Goal: Navigation & Orientation: Understand site structure

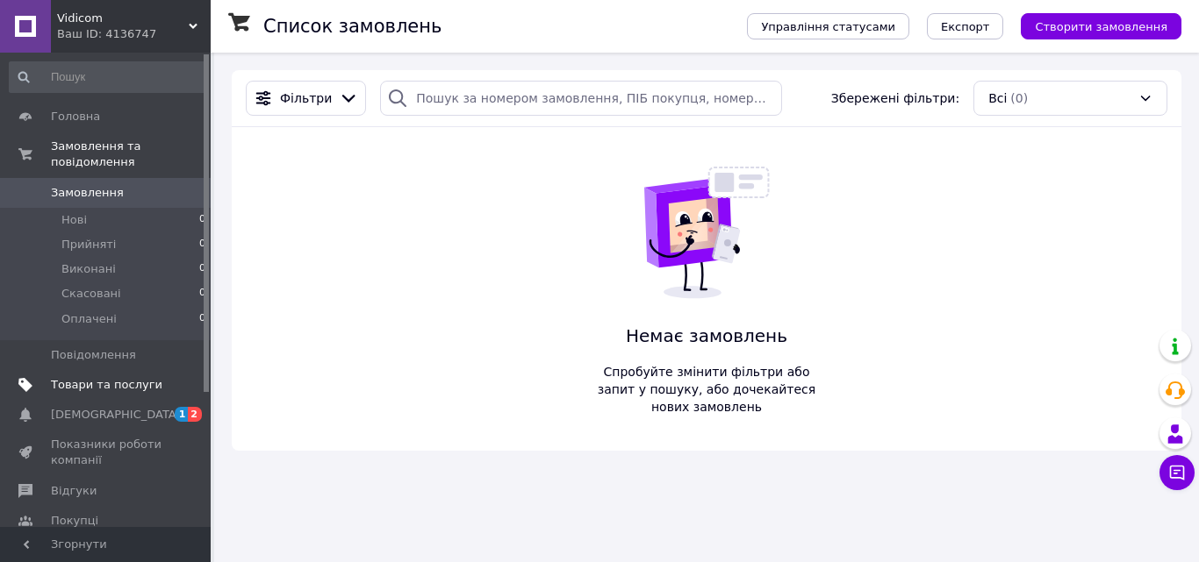
click at [96, 377] on span "Товари та послуги" at bounding box center [106, 385] width 111 height 16
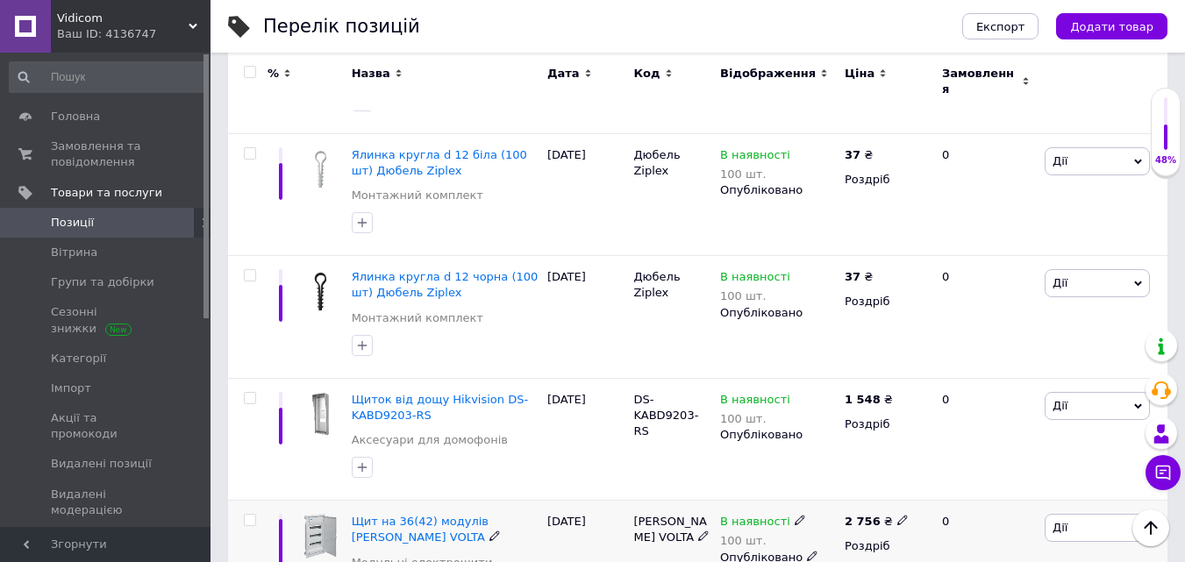
scroll to position [1579, 0]
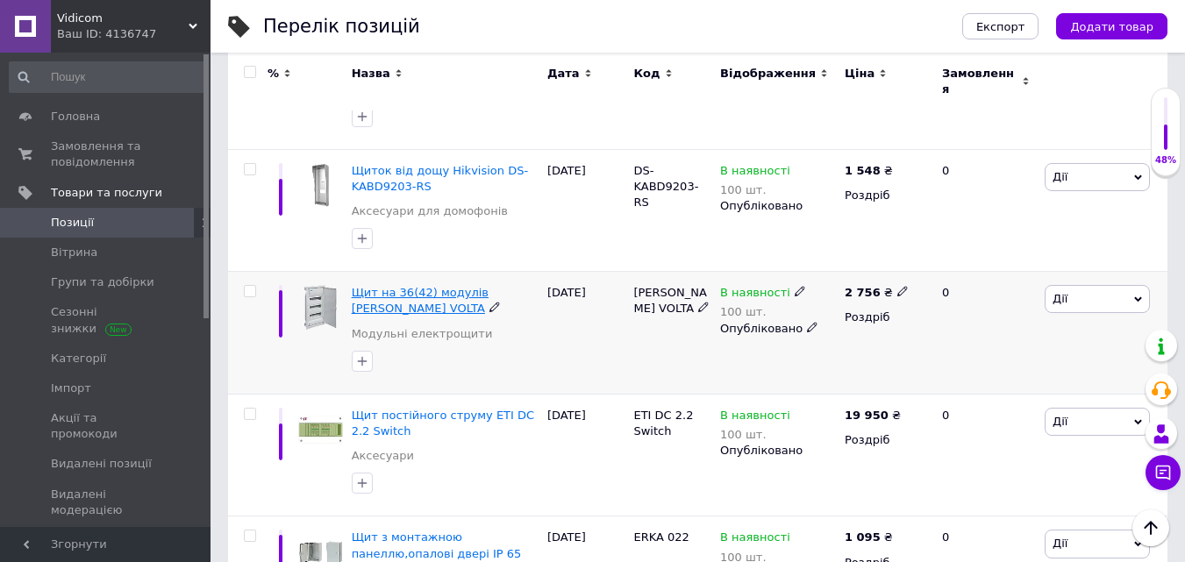
drag, startPoint x: 418, startPoint y: 260, endPoint x: 393, endPoint y: 254, distance: 25.1
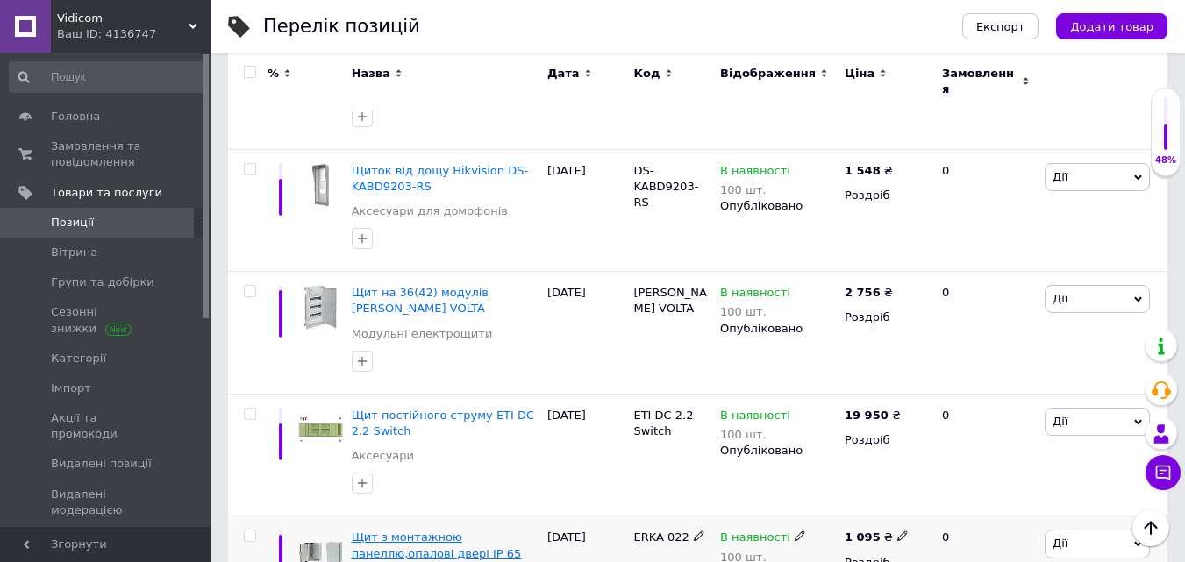
drag, startPoint x: 415, startPoint y: 470, endPoint x: 385, endPoint y: 487, distance: 34.2
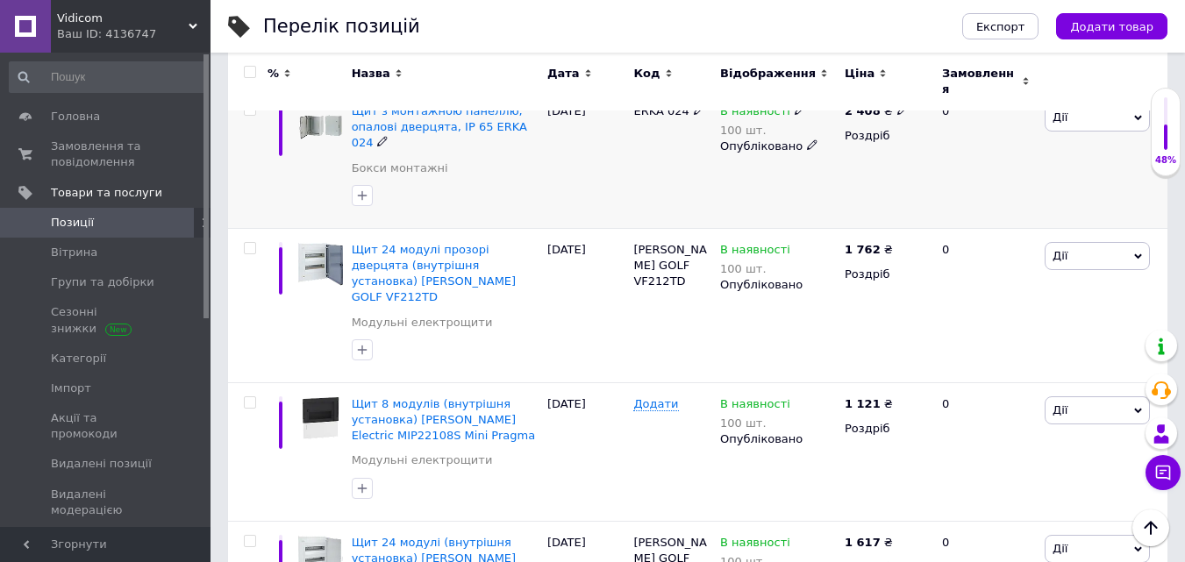
scroll to position [2346, 0]
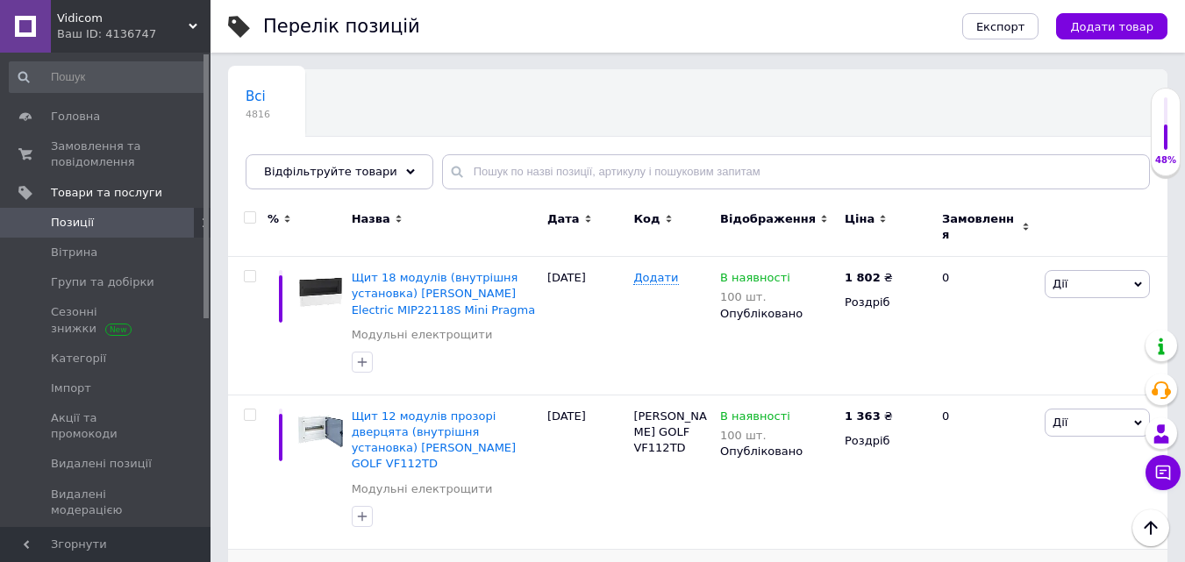
scroll to position [89, 0]
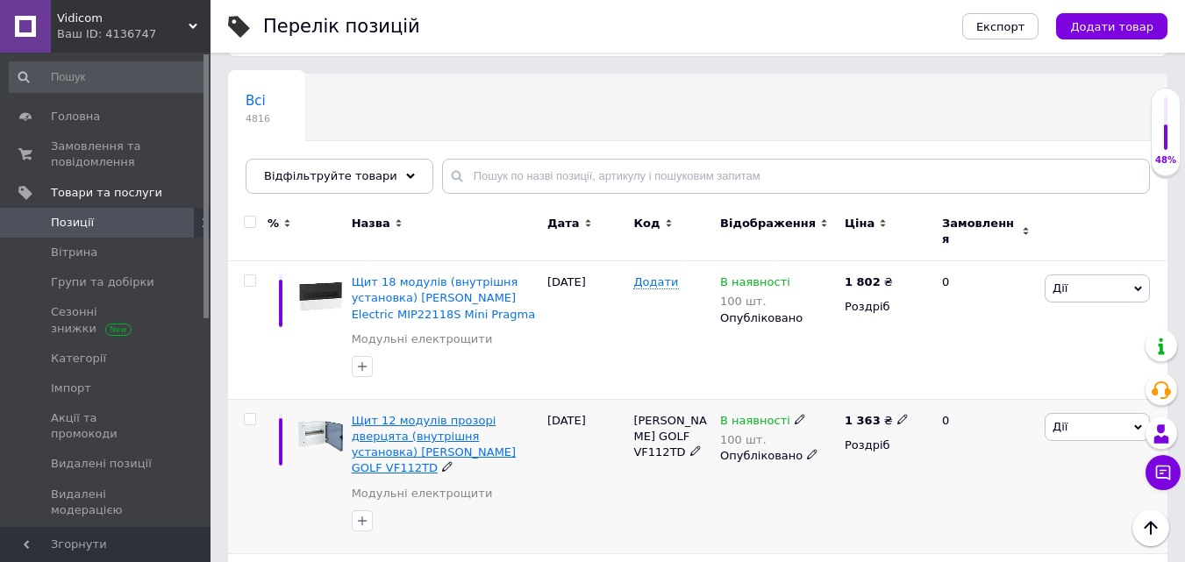
drag, startPoint x: 374, startPoint y: 418, endPoint x: 379, endPoint y: 432, distance: 15.0
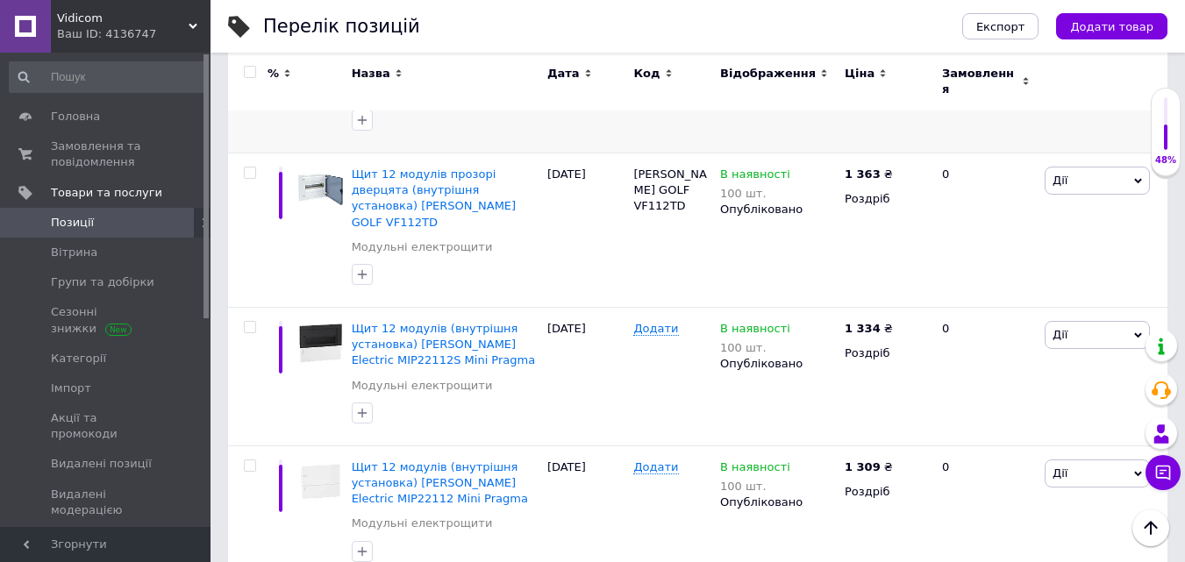
scroll to position [352, 0]
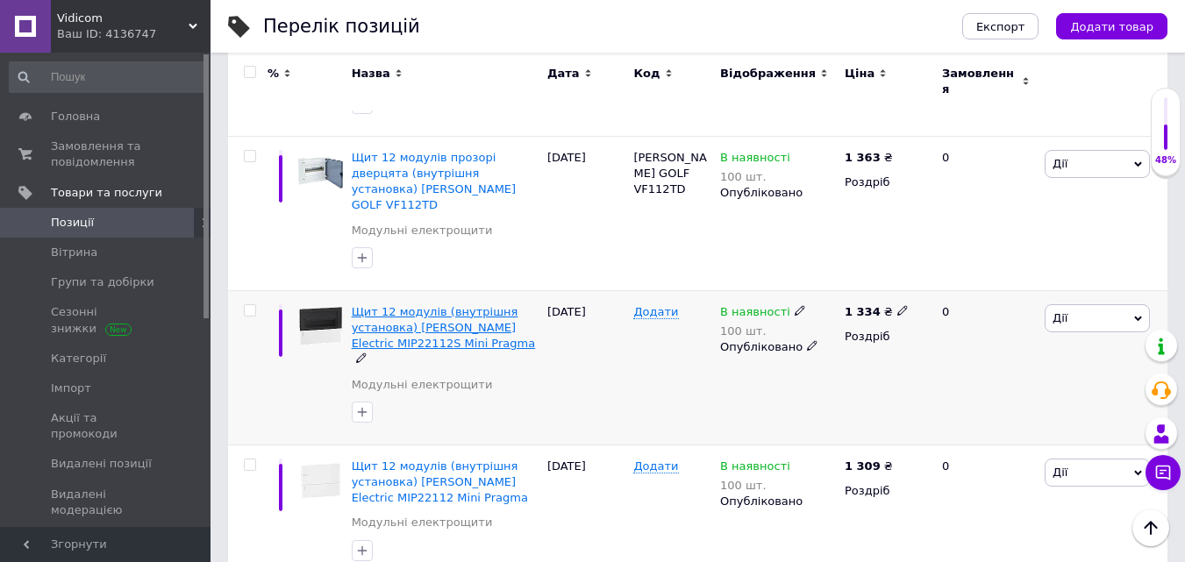
drag, startPoint x: 444, startPoint y: 276, endPoint x: 405, endPoint y: 293, distance: 42.1
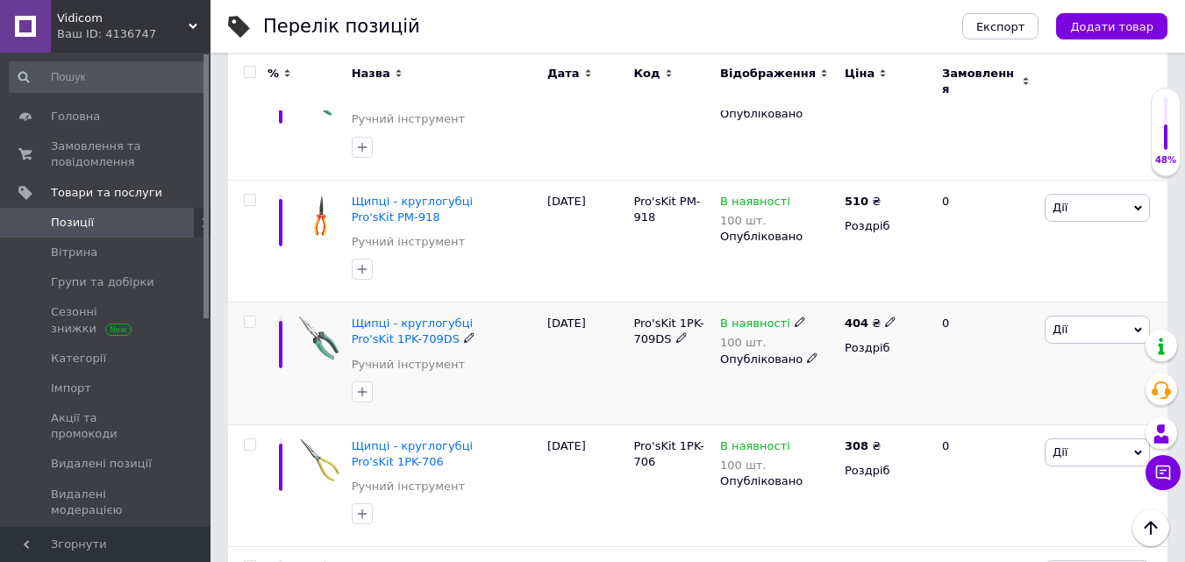
scroll to position [1214, 0]
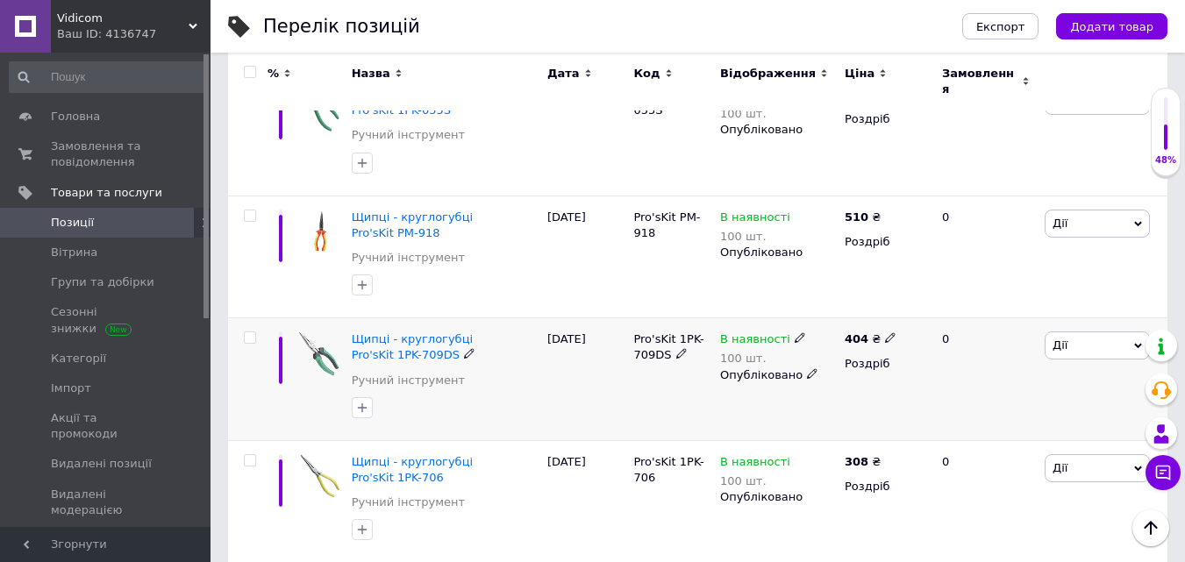
drag, startPoint x: 397, startPoint y: 272, endPoint x: 405, endPoint y: 277, distance: 9.5
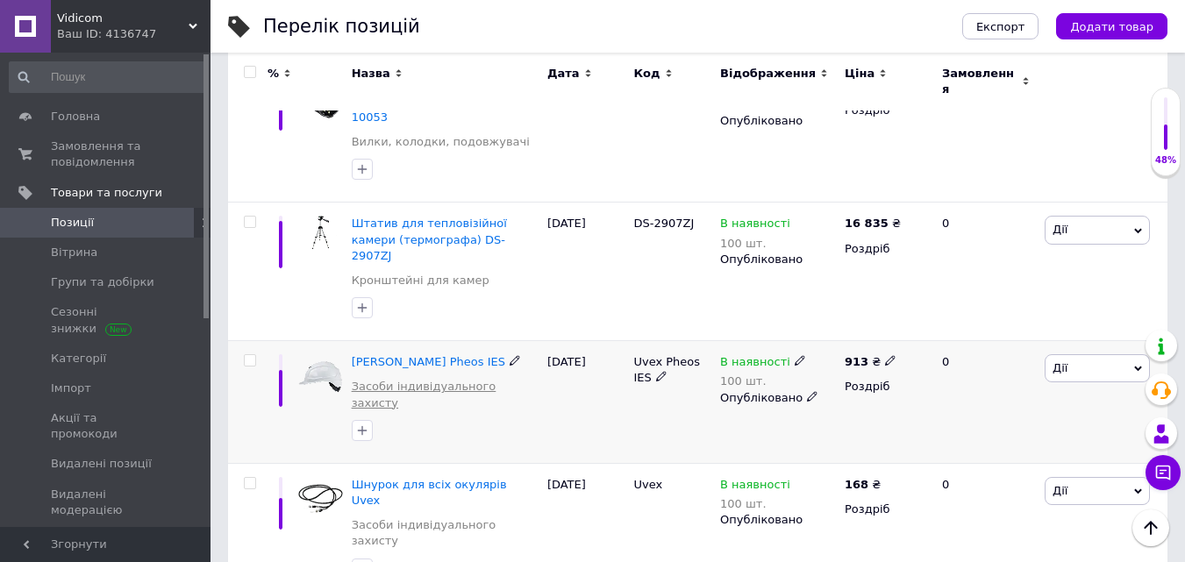
scroll to position [2282, 0]
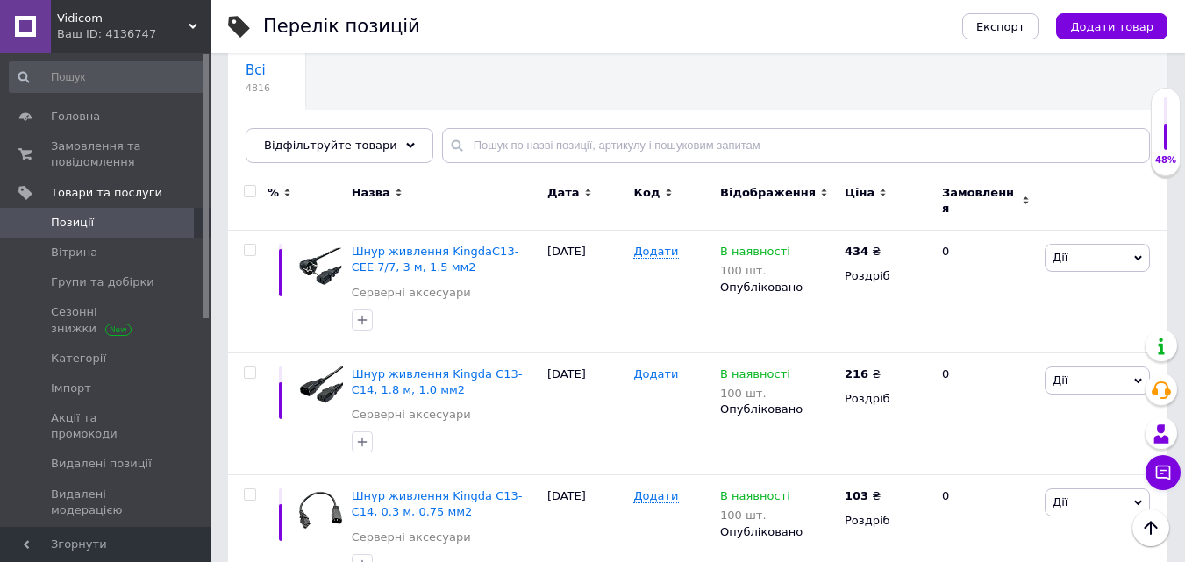
scroll to position [112, 0]
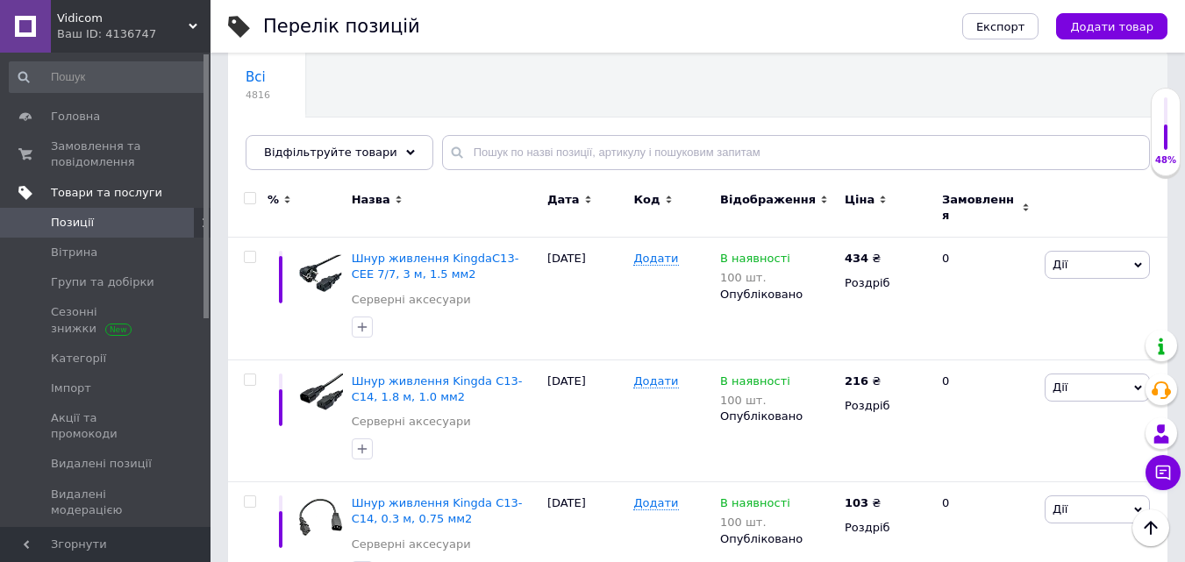
click at [102, 194] on span "Товари та послуги" at bounding box center [106, 193] width 111 height 16
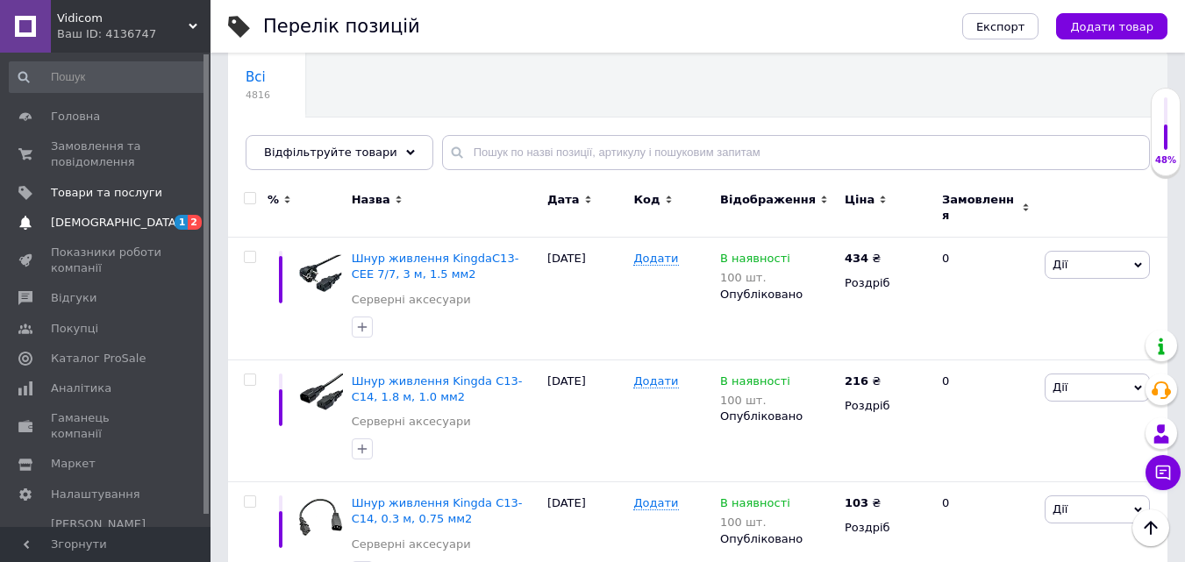
click at [107, 221] on span "[DEMOGRAPHIC_DATA]" at bounding box center [116, 223] width 130 height 16
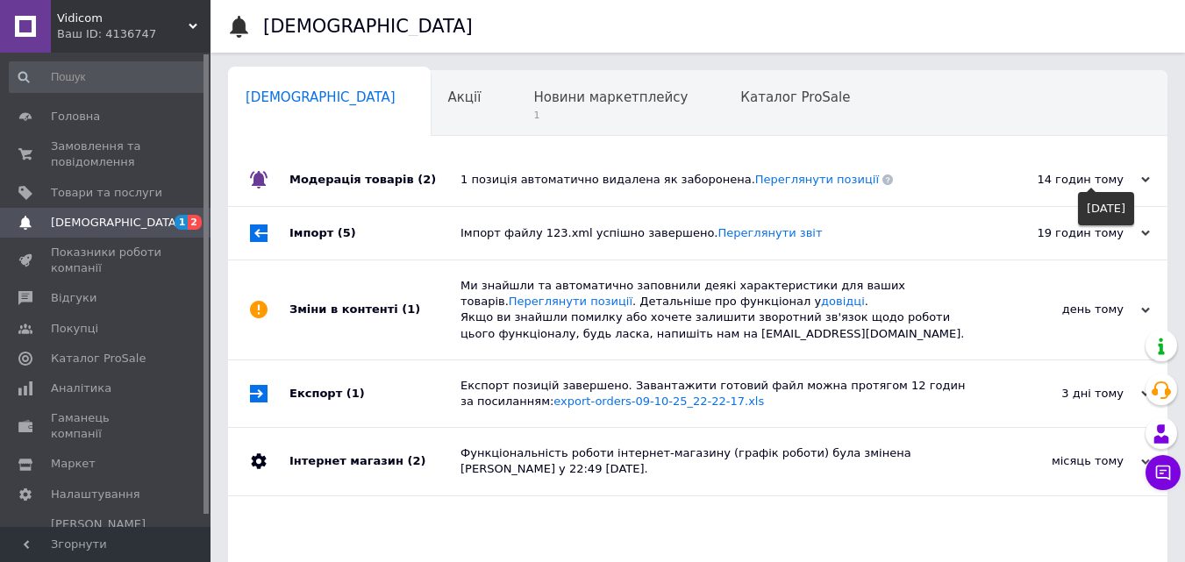
click at [1143, 181] on use at bounding box center [1146, 179] width 9 height 5
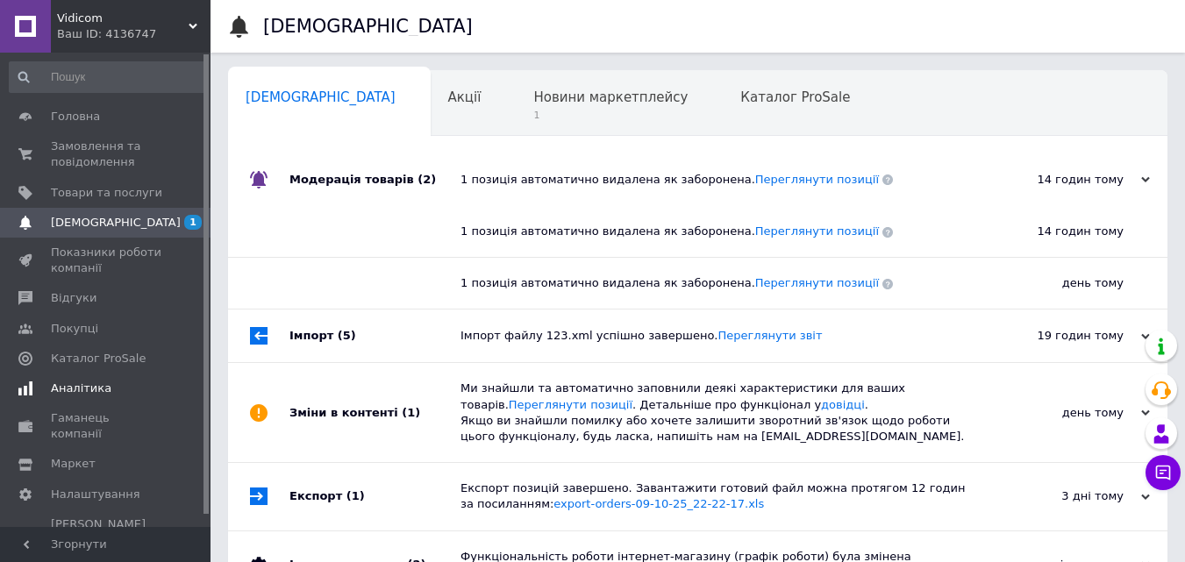
click at [86, 378] on link "Аналітика" at bounding box center [108, 389] width 216 height 30
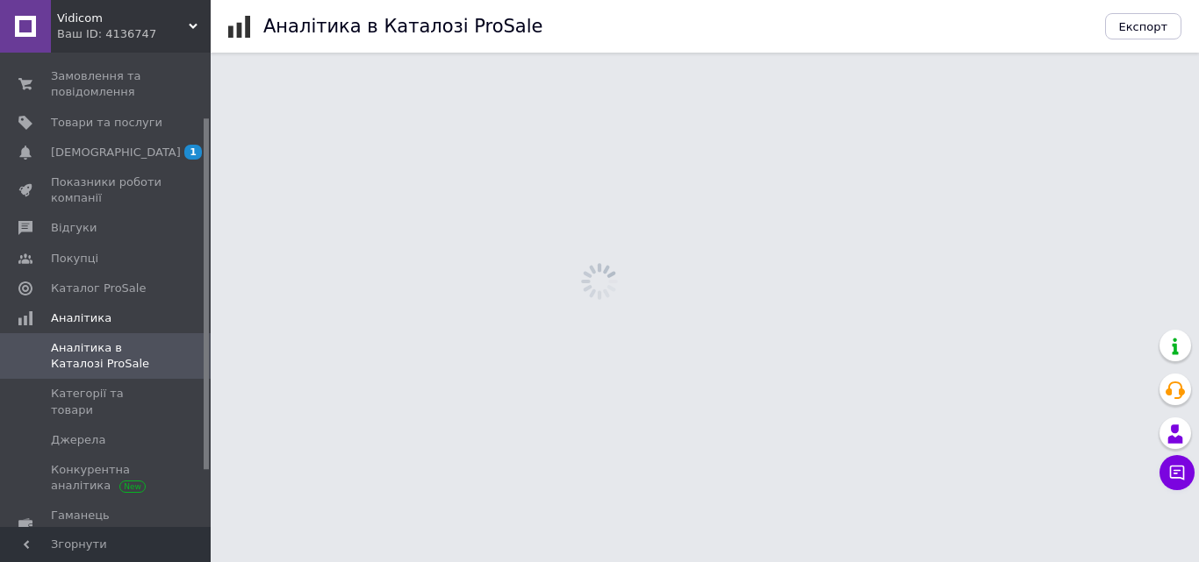
scroll to position [88, 0]
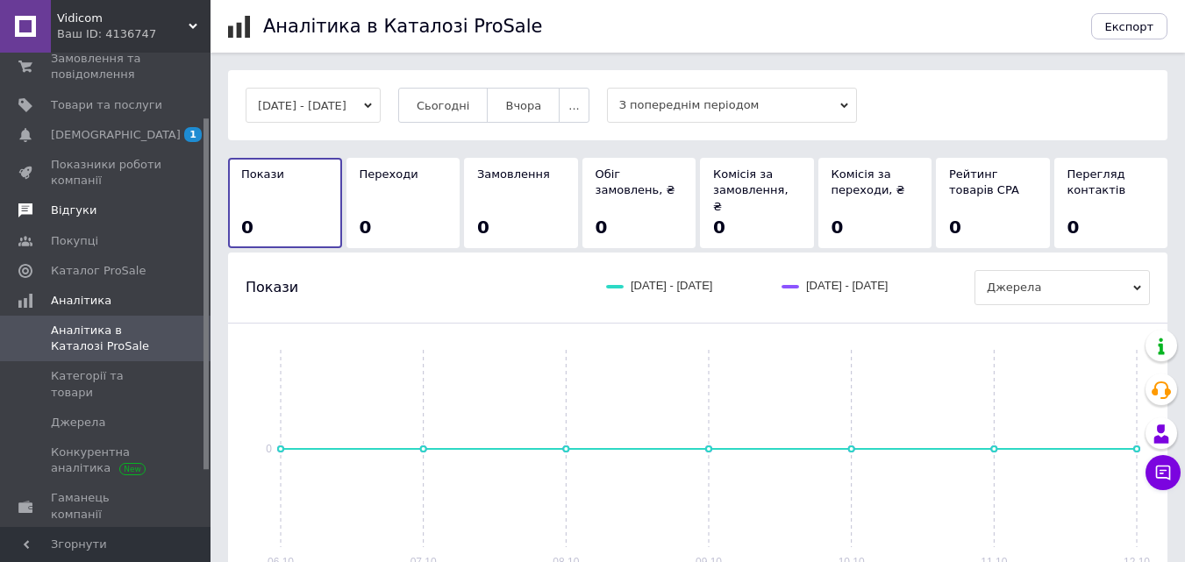
click at [80, 215] on span "Відгуки" at bounding box center [74, 211] width 46 height 16
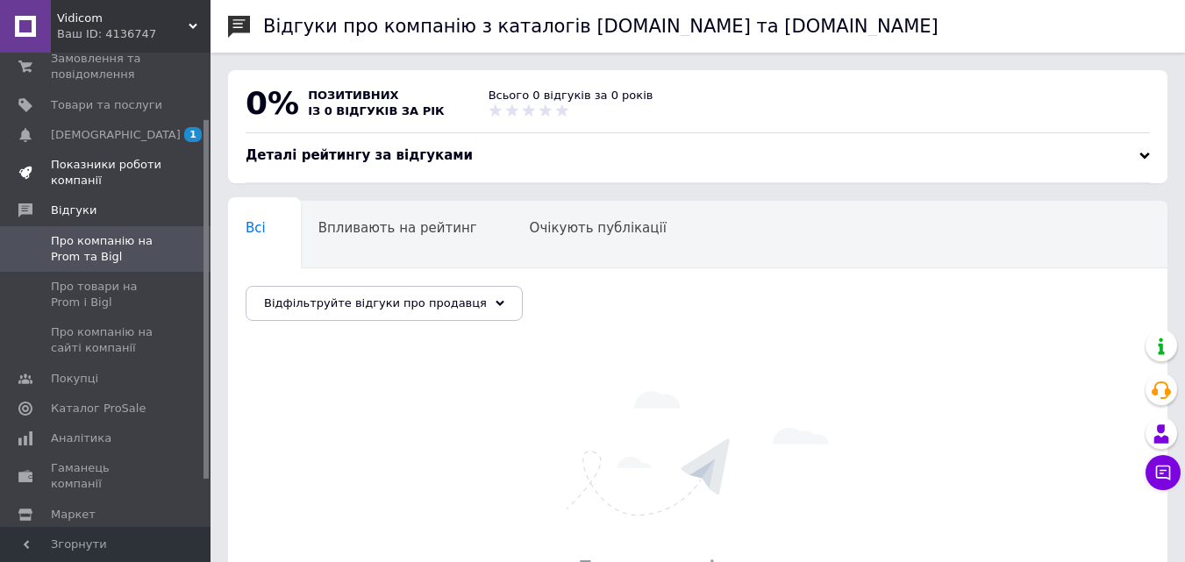
click at [73, 174] on span "Показники роботи компанії" at bounding box center [106, 173] width 111 height 32
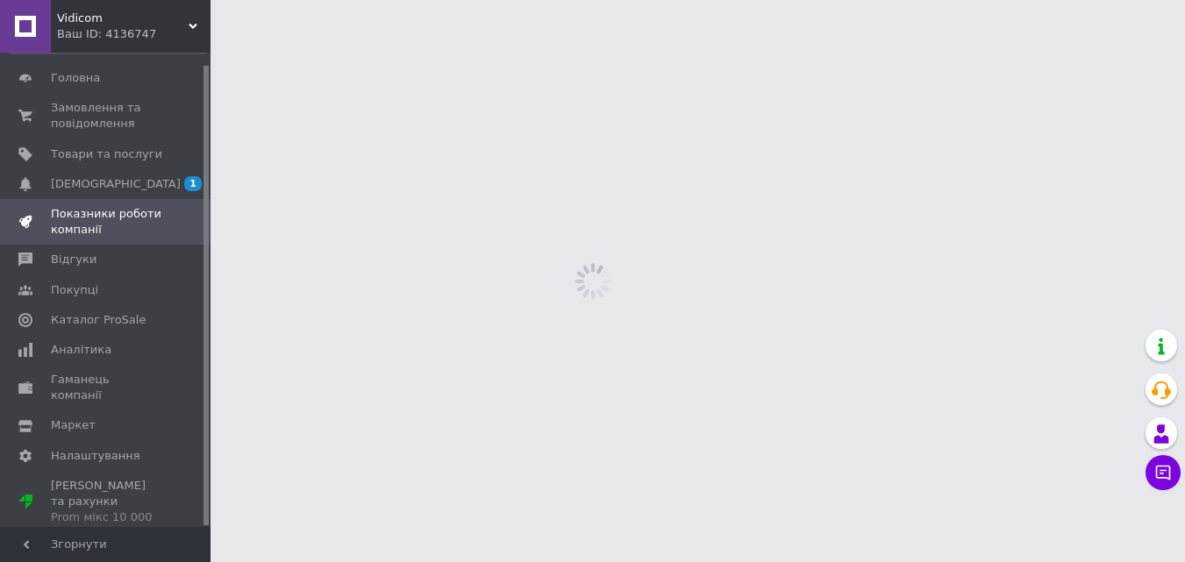
scroll to position [12, 0]
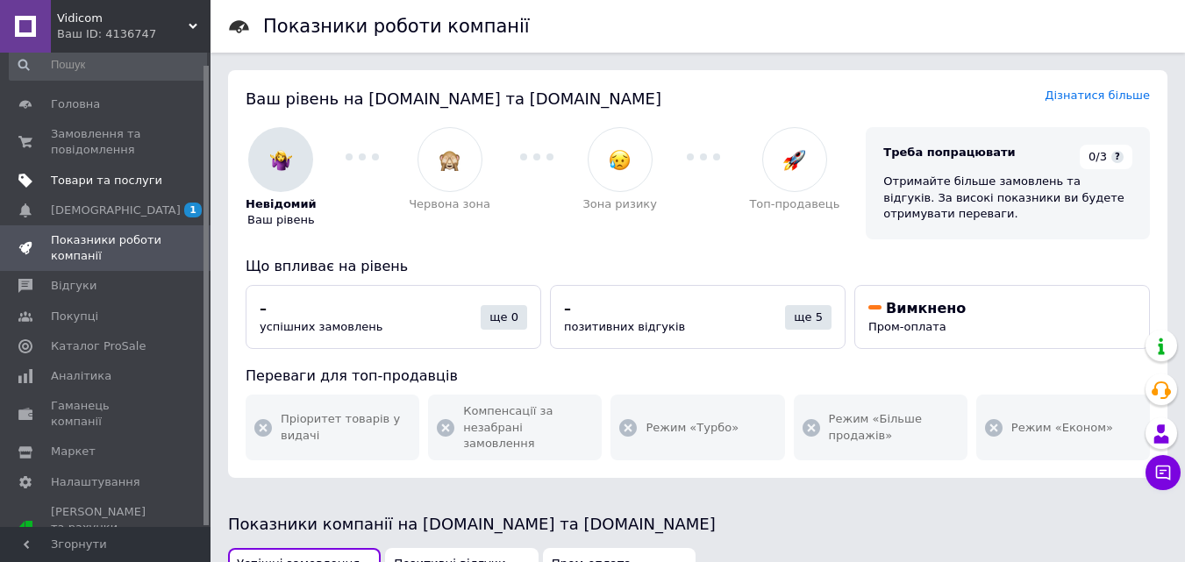
click at [113, 183] on span "Товари та послуги" at bounding box center [106, 181] width 111 height 16
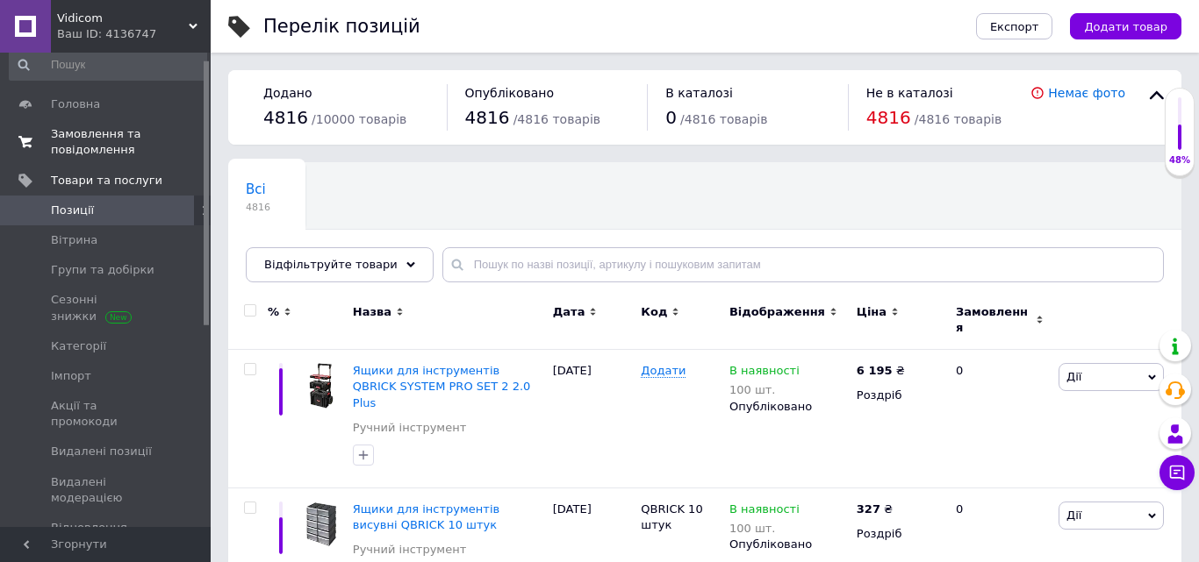
click at [93, 147] on span "Замовлення та повідомлення" at bounding box center [106, 142] width 111 height 32
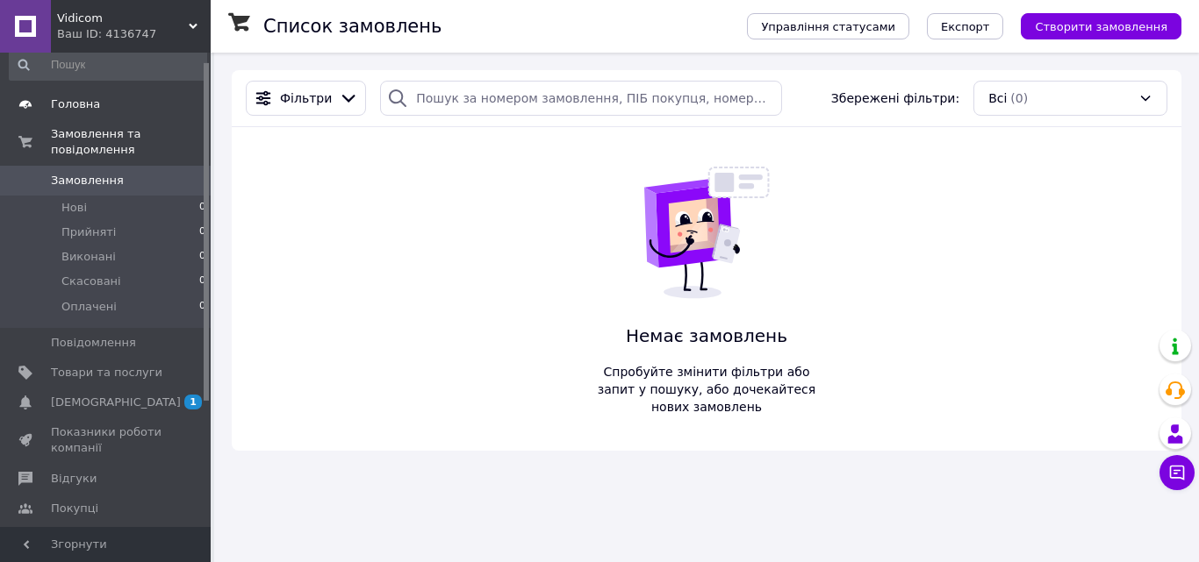
click at [75, 103] on span "Головна" at bounding box center [75, 105] width 49 height 16
